Goal: Information Seeking & Learning: Understand process/instructions

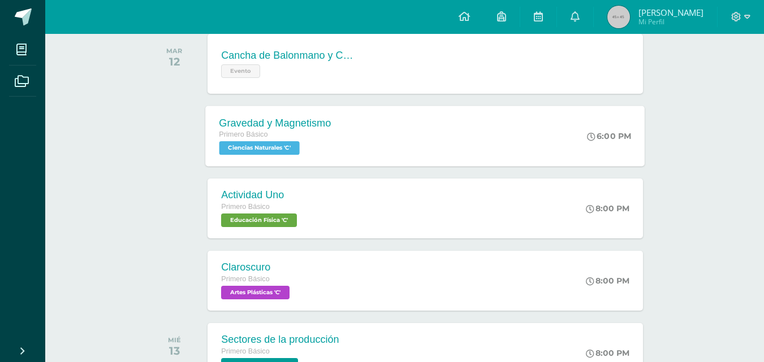
scroll to position [170, 0]
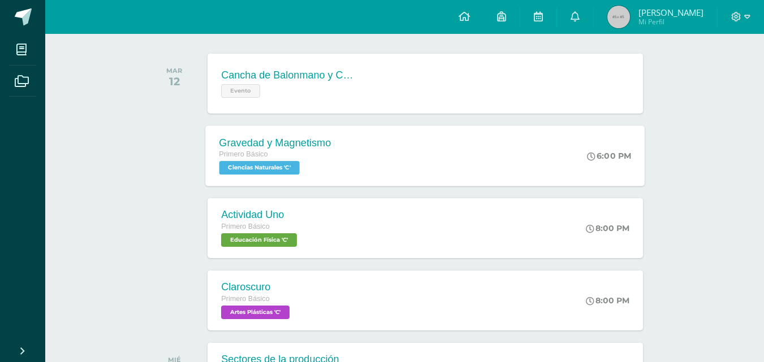
click at [278, 158] on div "Primero Básico" at bounding box center [275, 155] width 112 height 12
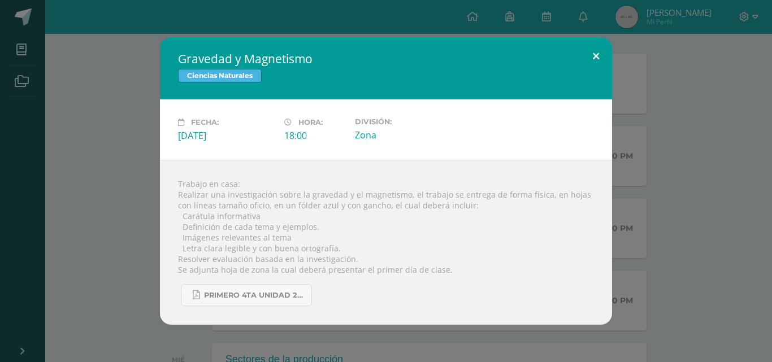
click at [588, 54] on button at bounding box center [596, 56] width 32 height 38
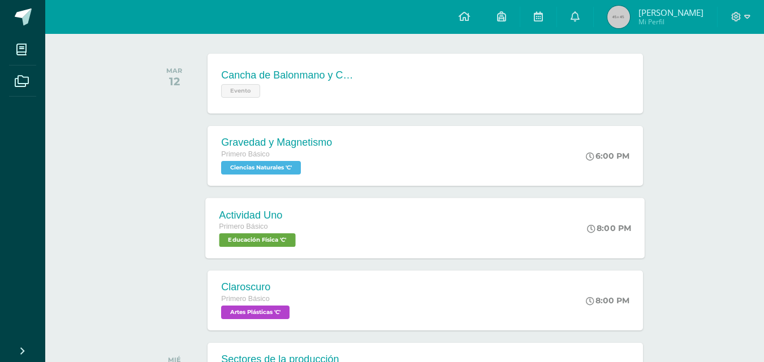
click at [284, 231] on div "Primero Básico" at bounding box center [258, 227] width 79 height 12
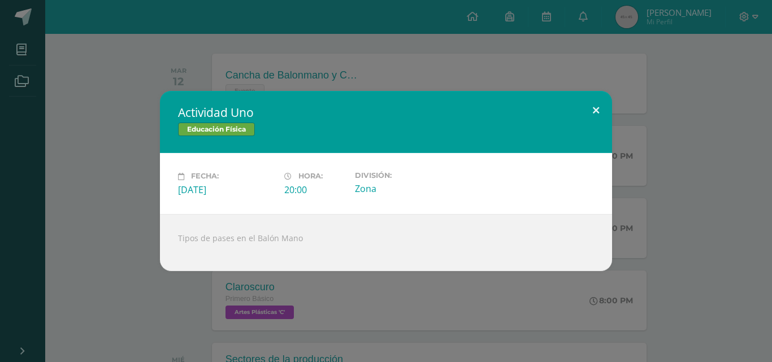
click at [604, 115] on button at bounding box center [596, 110] width 32 height 38
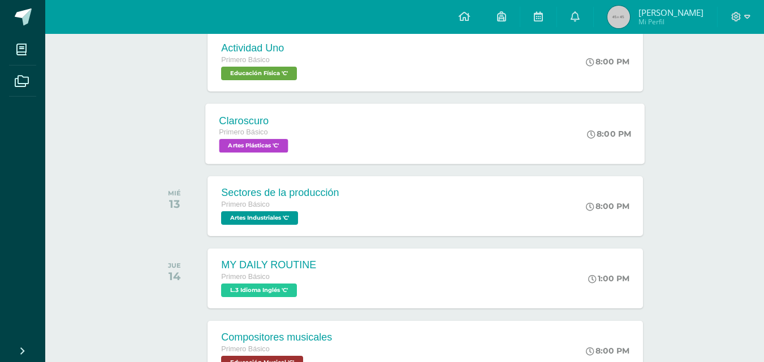
scroll to position [0, 0]
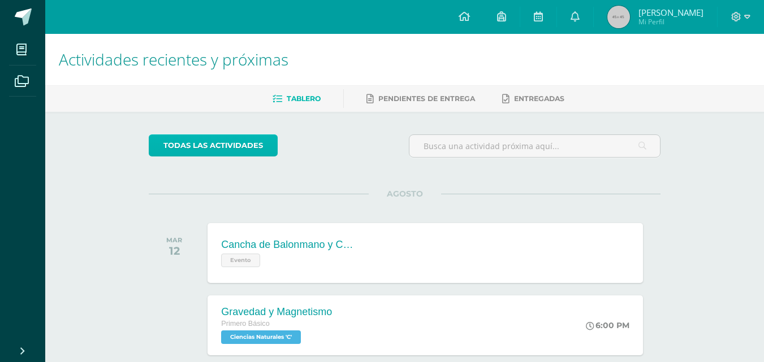
click at [242, 144] on link "todas las Actividades" at bounding box center [213, 146] width 129 height 22
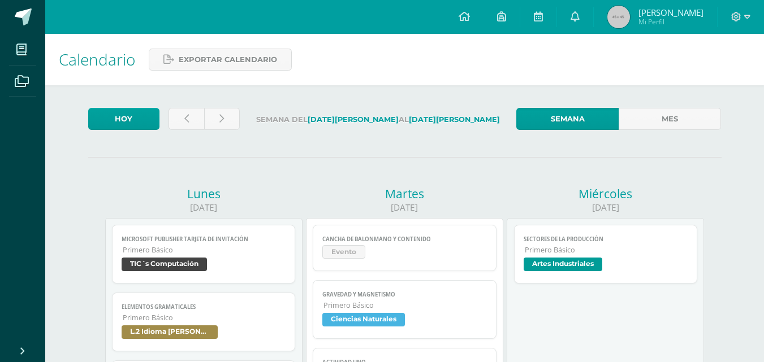
click at [164, 313] on span "Primero Básico" at bounding box center [204, 318] width 163 height 10
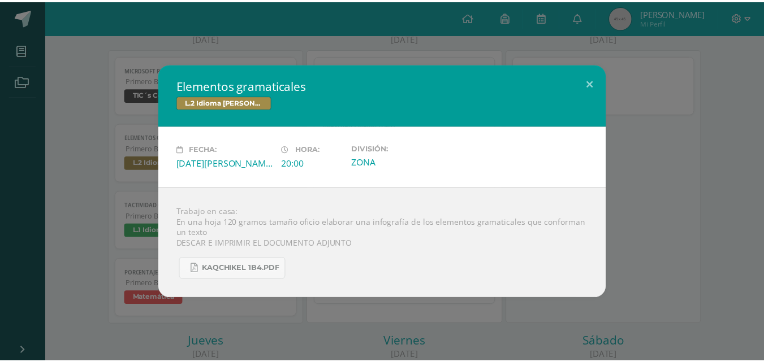
scroll to position [170, 0]
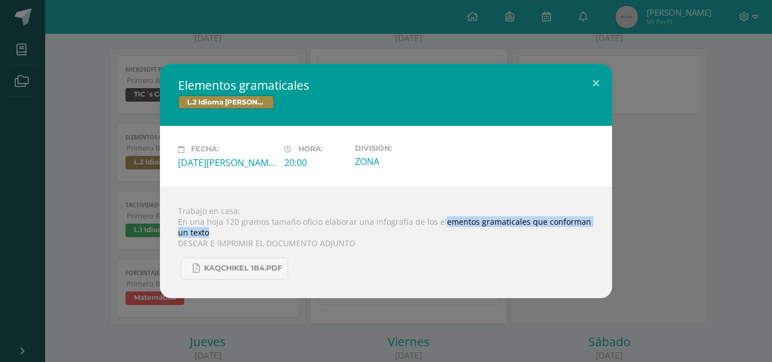
drag, startPoint x: 438, startPoint y: 220, endPoint x: 200, endPoint y: 230, distance: 238.7
click at [200, 230] on div "Trabajo en casa: En una hoja 120 gramos tamaño oficio elaborar una infografía d…" at bounding box center [386, 242] width 452 height 111
copy div "ementos gramaticales que conforman un texto"
click at [596, 68] on button at bounding box center [596, 83] width 32 height 38
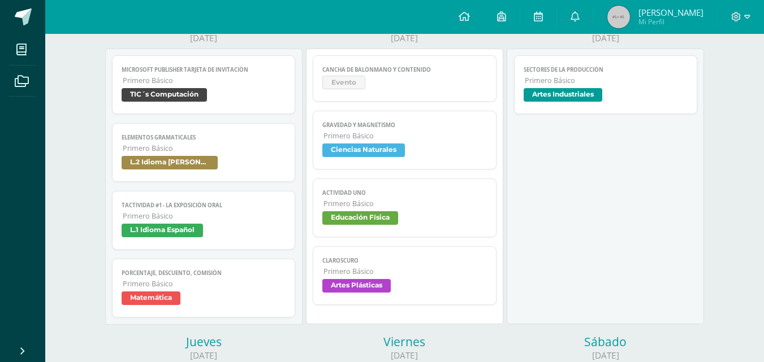
click at [177, 149] on span "Primero Básico" at bounding box center [204, 149] width 163 height 10
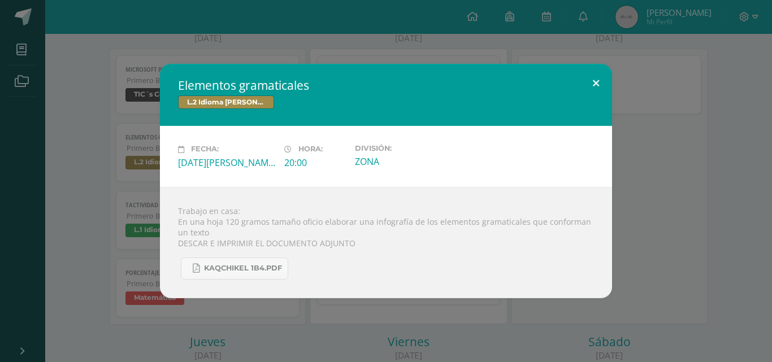
click at [587, 70] on button at bounding box center [596, 83] width 32 height 38
